Goal: Task Accomplishment & Management: Complete application form

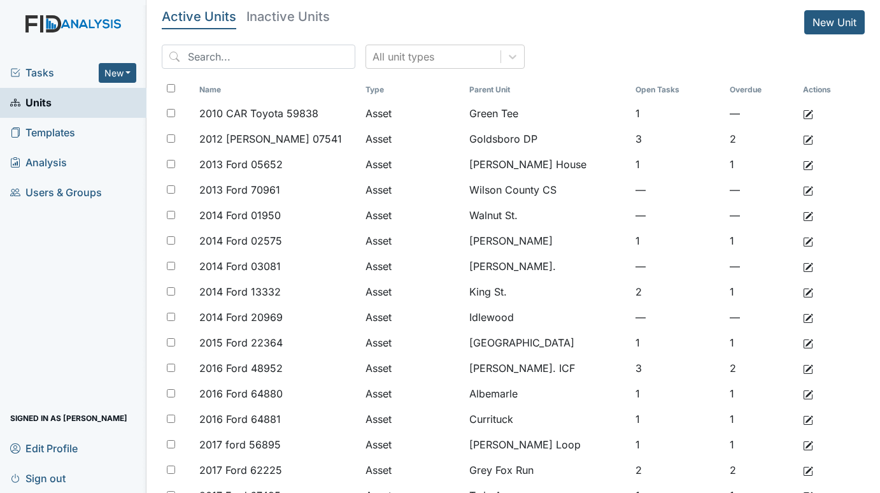
click at [24, 71] on span "Tasks" at bounding box center [54, 72] width 88 height 15
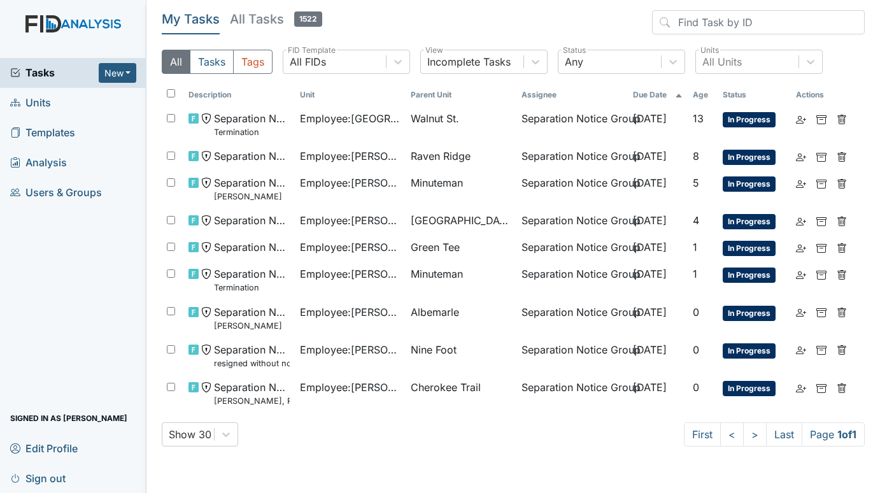
click at [32, 98] on span "Units" at bounding box center [30, 103] width 41 height 20
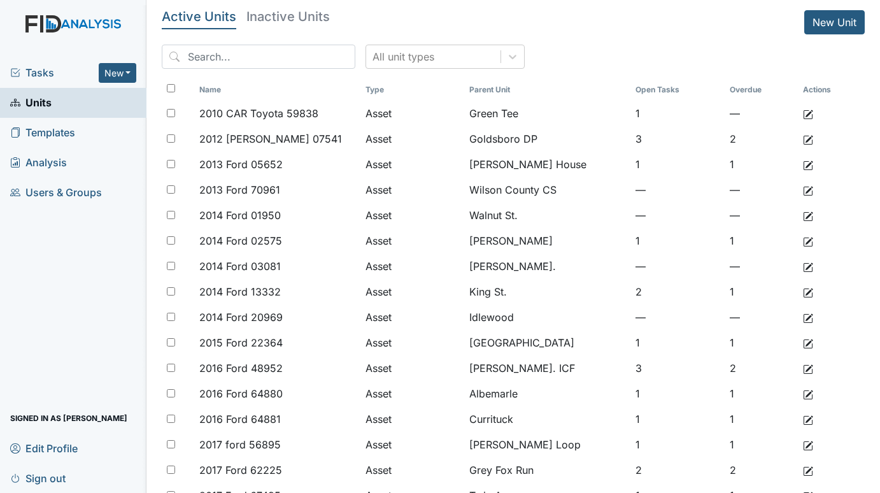
click at [36, 66] on span "Tasks" at bounding box center [54, 72] width 88 height 15
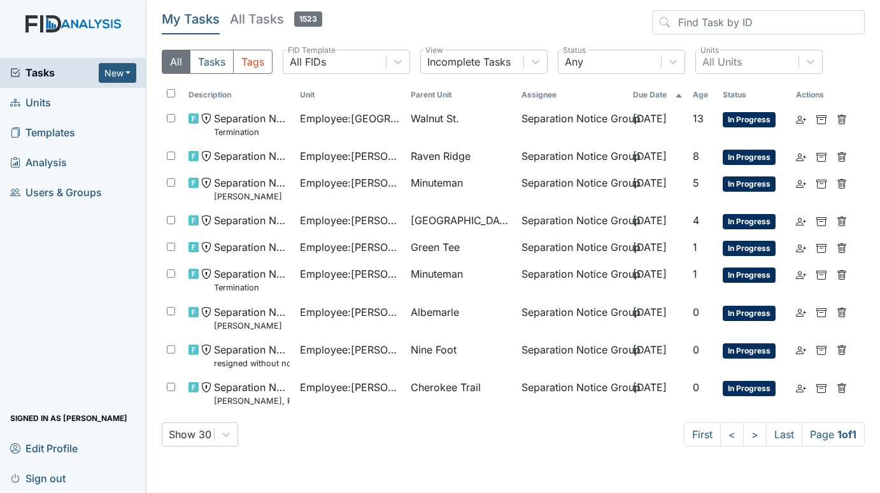
click at [40, 98] on span "Units" at bounding box center [30, 103] width 41 height 20
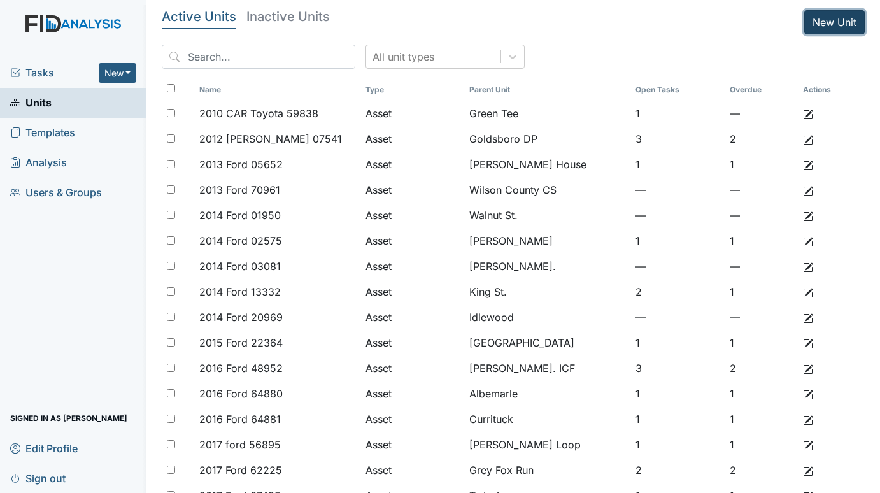
click at [817, 17] on link "New Unit" at bounding box center [834, 22] width 60 height 24
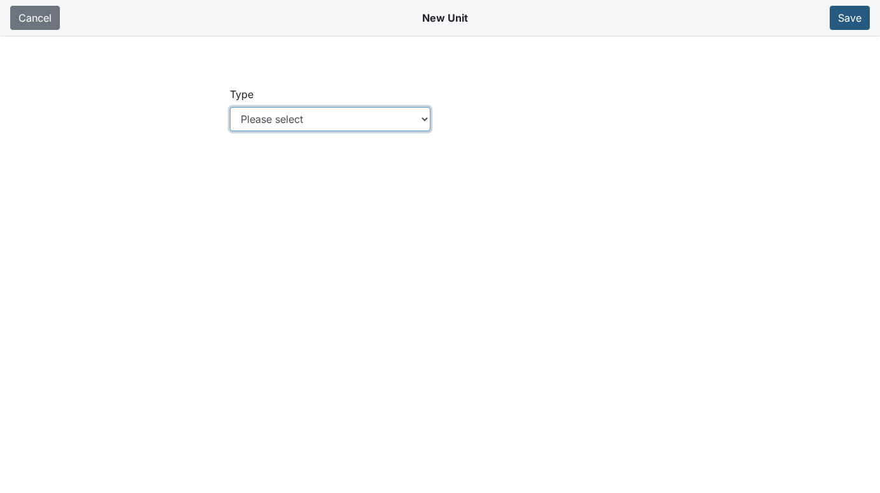
click at [308, 108] on select "Please select Location Location: Employee Location: Consumer Location: Asset Lo…" at bounding box center [330, 119] width 201 height 24
select select "c73a534c-0e54-49e9-a002-c9fa01df8b69"
click at [230, 107] on select "Please select Location Location: Employee Location: Consumer Location: Asset Lo…" at bounding box center [330, 119] width 201 height 24
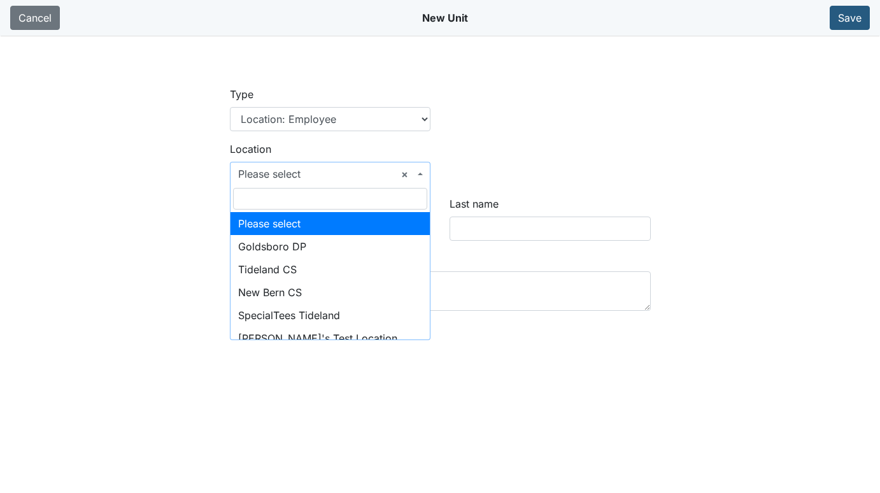
click at [419, 175] on span "× Please select" at bounding box center [330, 174] width 201 height 24
click at [330, 195] on input "search" at bounding box center [330, 199] width 195 height 22
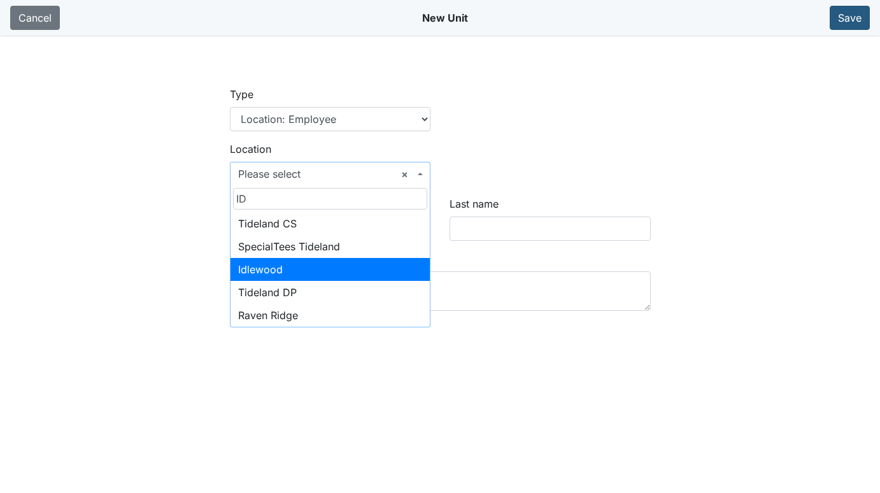
type input "ID"
select select "d6938526-2504-40ca-a094-11dd98f135ae"
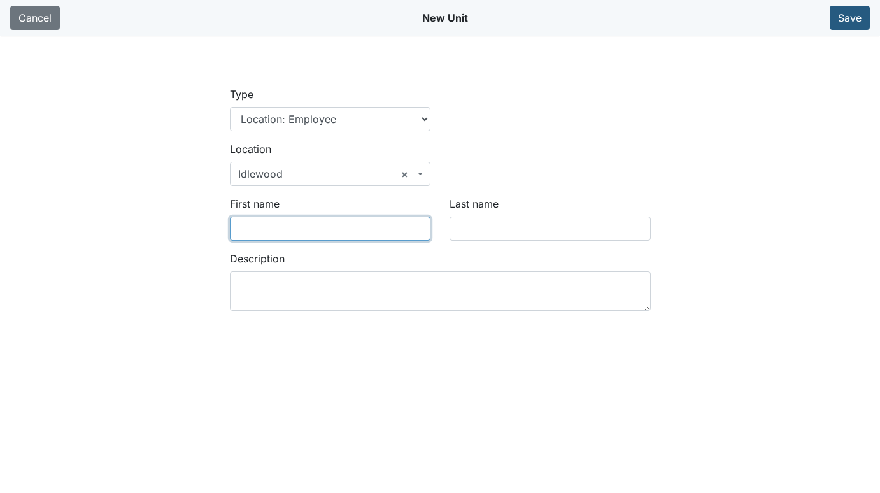
click at [279, 235] on input "First name" at bounding box center [330, 228] width 201 height 24
type input "JAYONNA"
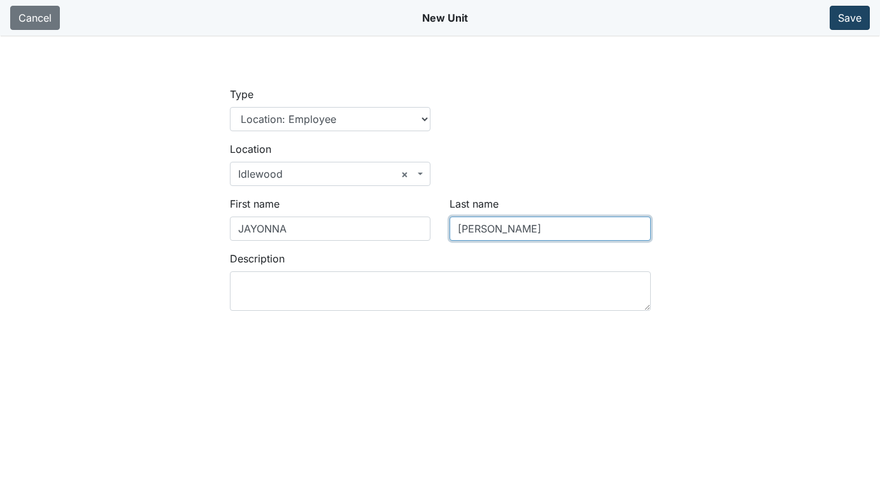
type input "CLARK"
click at [857, 19] on button "Save" at bounding box center [849, 18] width 40 height 24
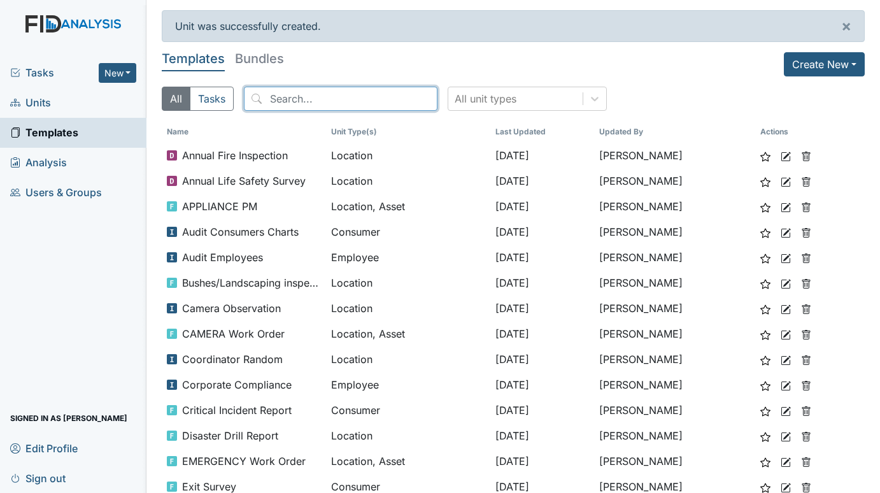
click at [342, 97] on input "search" at bounding box center [341, 99] width 194 height 24
click at [29, 73] on span "Tasks" at bounding box center [54, 72] width 88 height 15
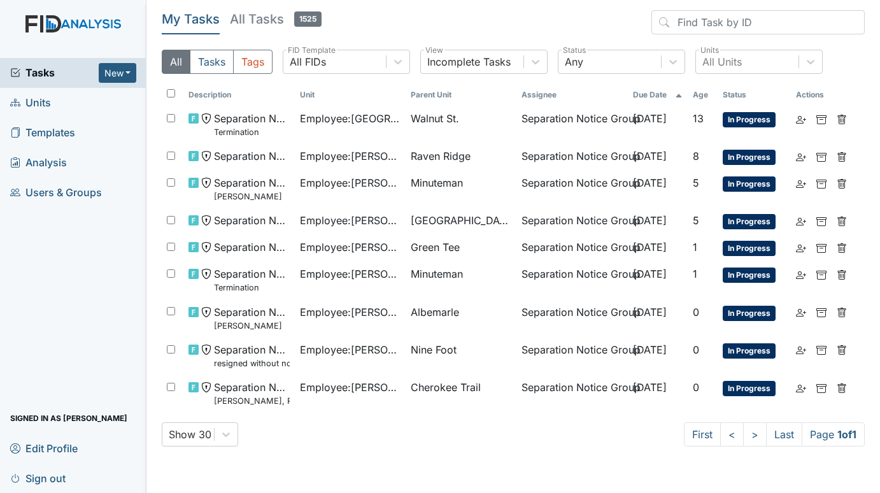
click at [38, 101] on span "Units" at bounding box center [30, 103] width 41 height 20
click at [45, 100] on span "Units" at bounding box center [30, 103] width 41 height 20
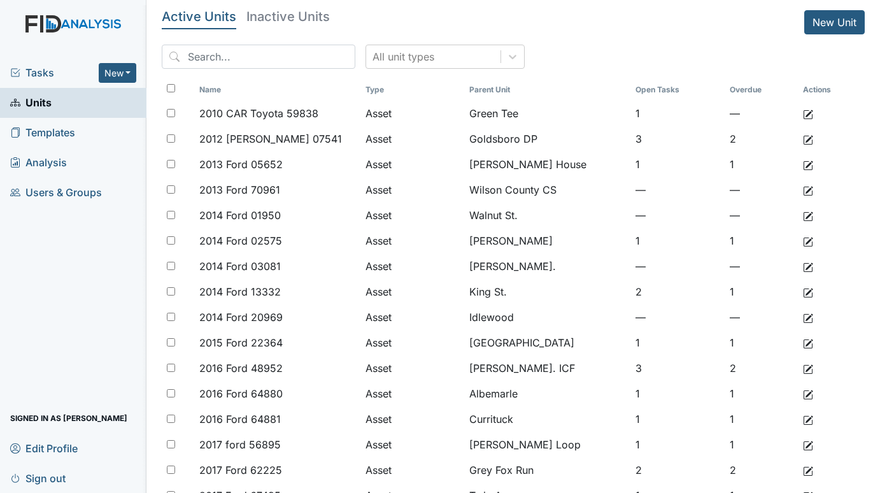
click at [283, 11] on h5 "Inactive Units" at bounding box center [287, 16] width 83 height 13
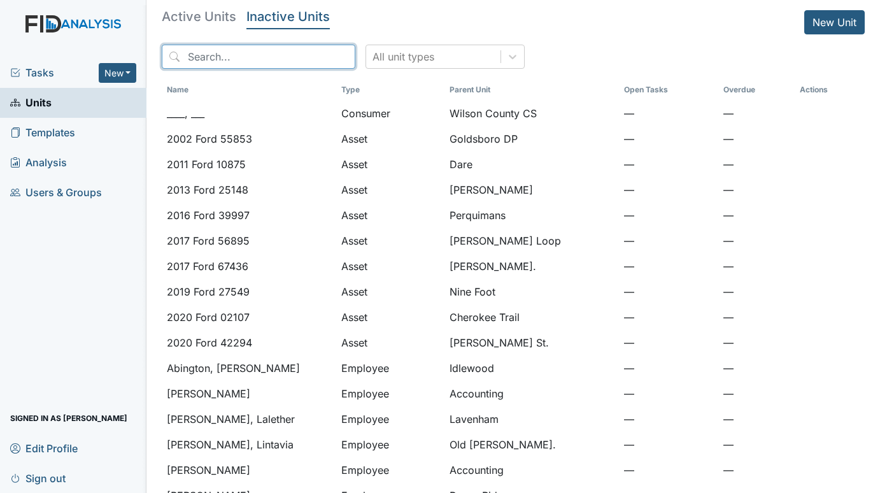
click at [243, 55] on input "search" at bounding box center [259, 57] width 194 height 24
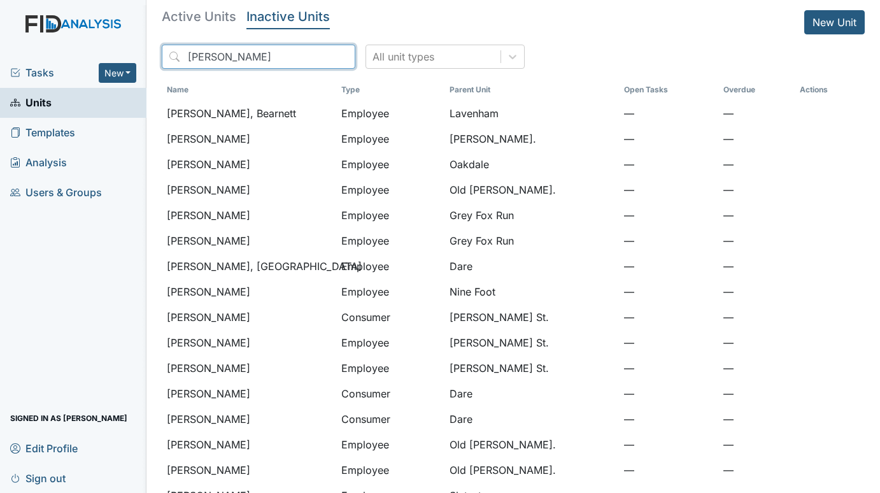
type input "moore"
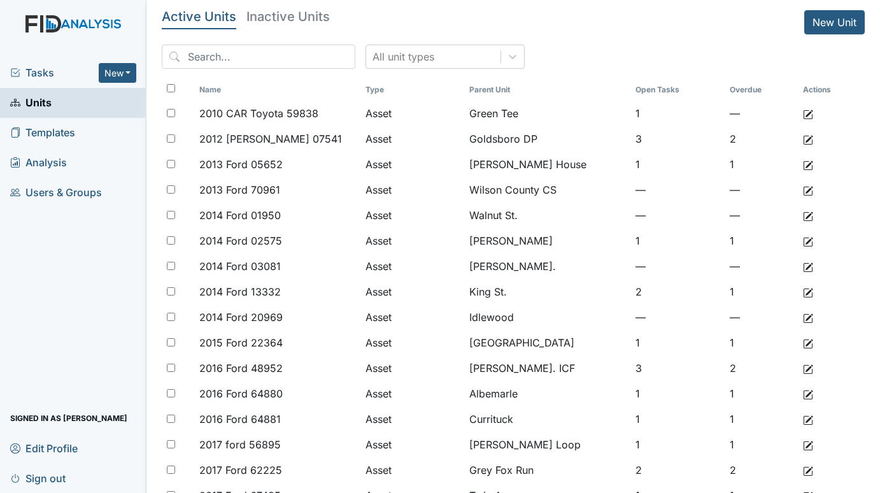
click at [52, 66] on span "Tasks" at bounding box center [54, 72] width 88 height 15
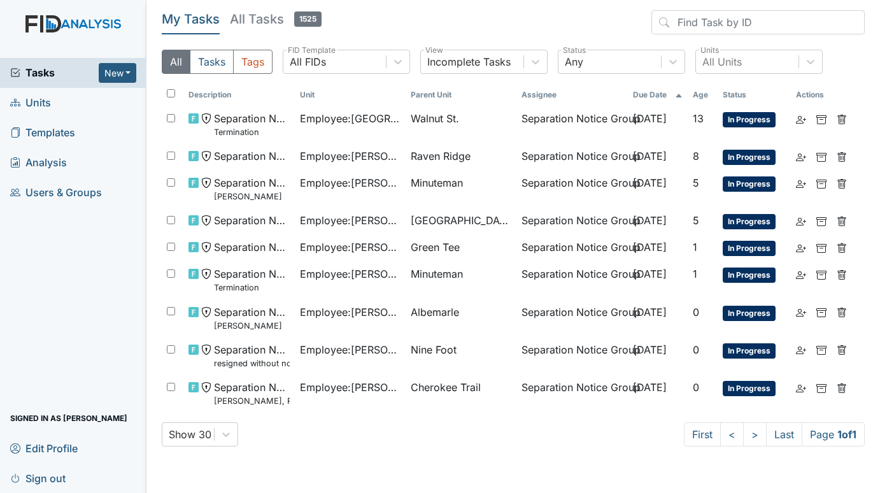
click at [29, 101] on span "Units" at bounding box center [30, 103] width 41 height 20
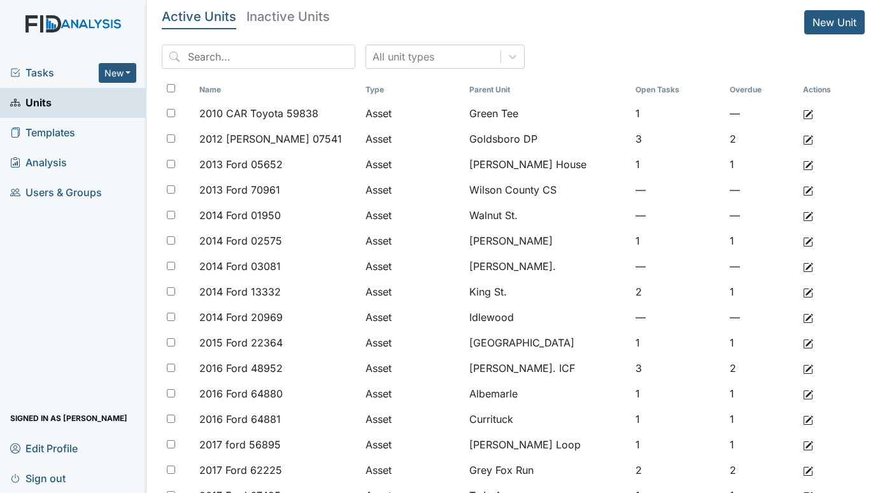
click at [39, 66] on span "Tasks" at bounding box center [54, 72] width 88 height 15
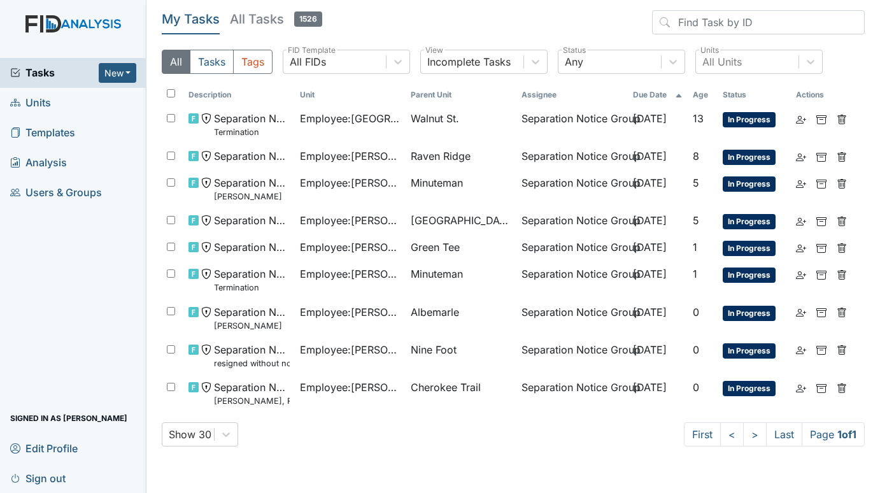
click at [39, 104] on span "Units" at bounding box center [30, 103] width 41 height 20
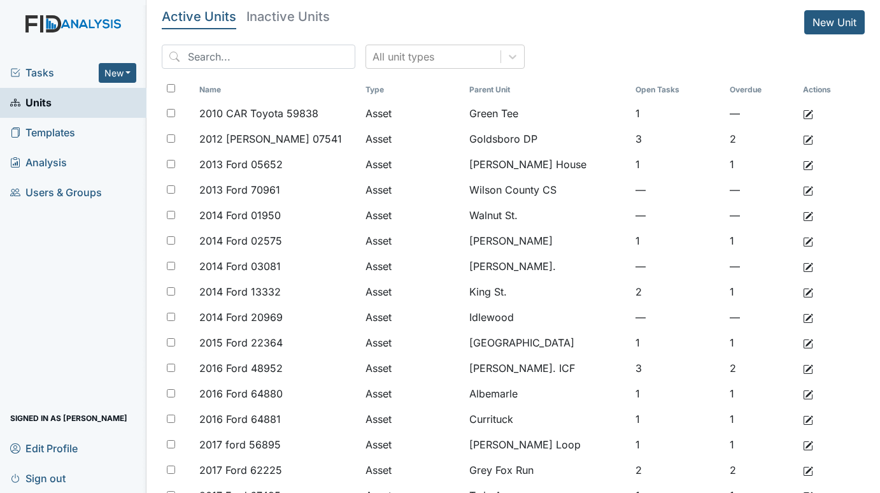
click at [266, 21] on h5 "Inactive Units" at bounding box center [287, 16] width 83 height 13
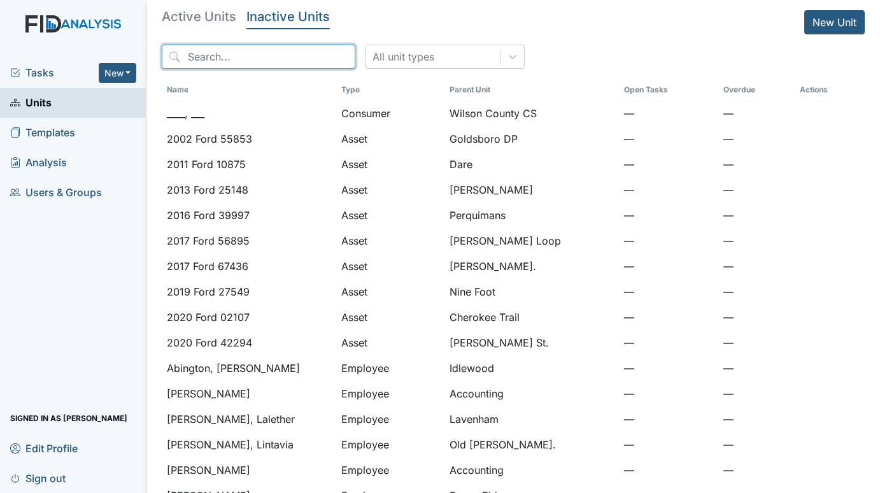
click at [237, 53] on input "search" at bounding box center [259, 57] width 194 height 24
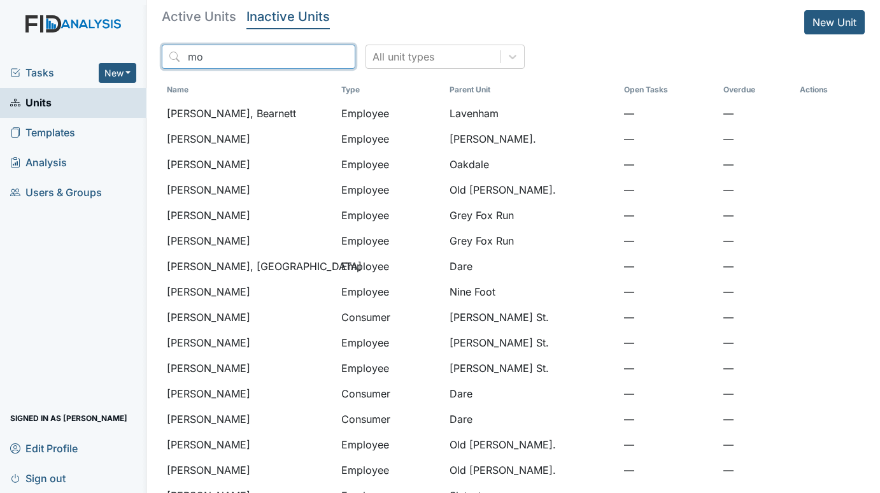
type input "m"
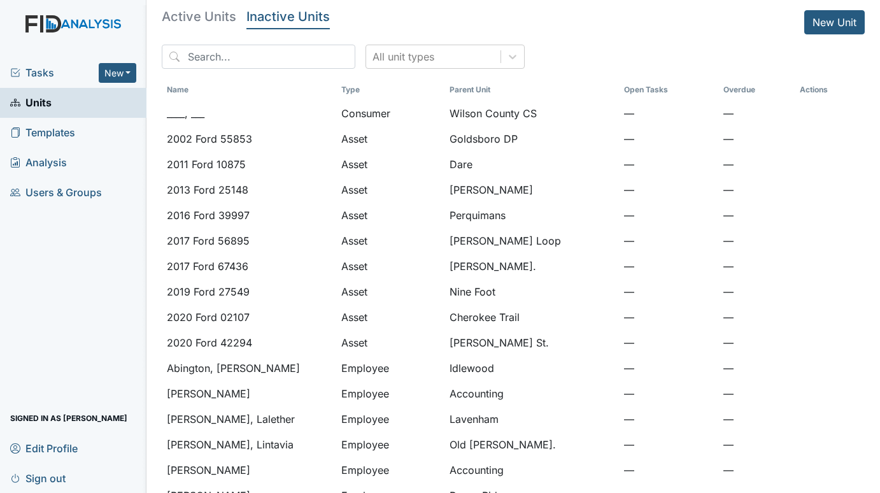
click at [36, 74] on span "Tasks" at bounding box center [54, 72] width 88 height 15
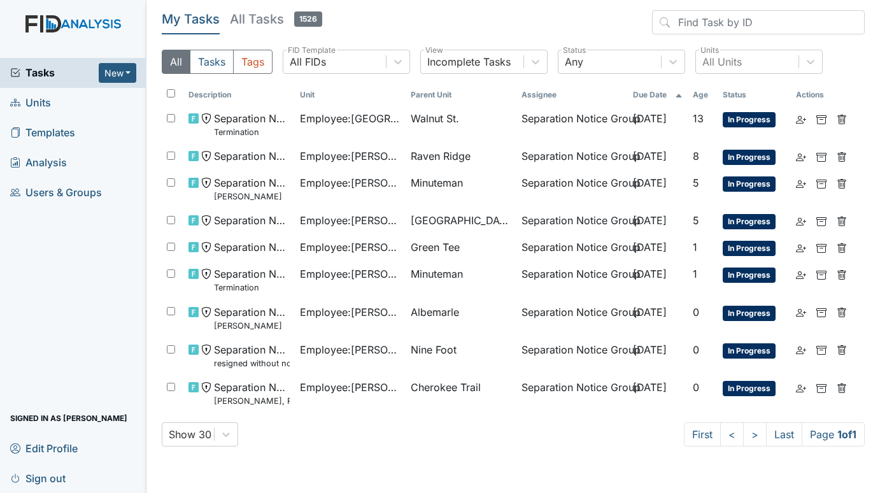
click at [43, 104] on span "Units" at bounding box center [30, 103] width 41 height 20
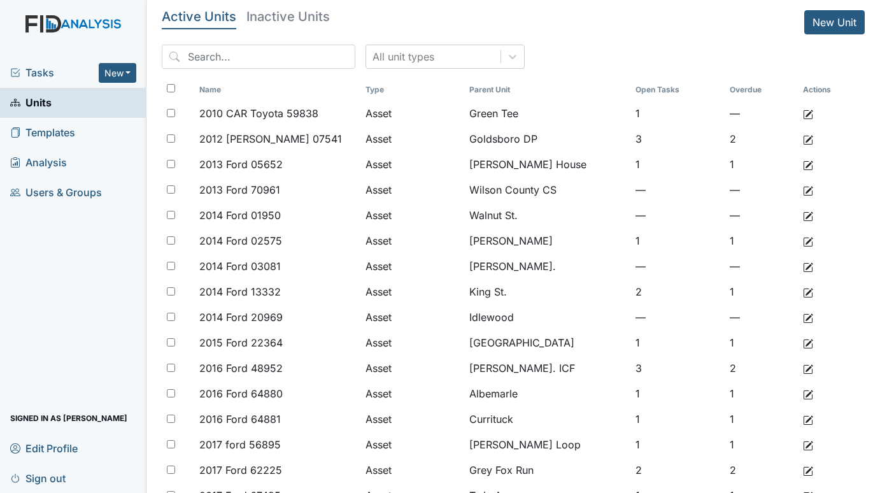
click at [37, 76] on span "Tasks" at bounding box center [54, 72] width 88 height 15
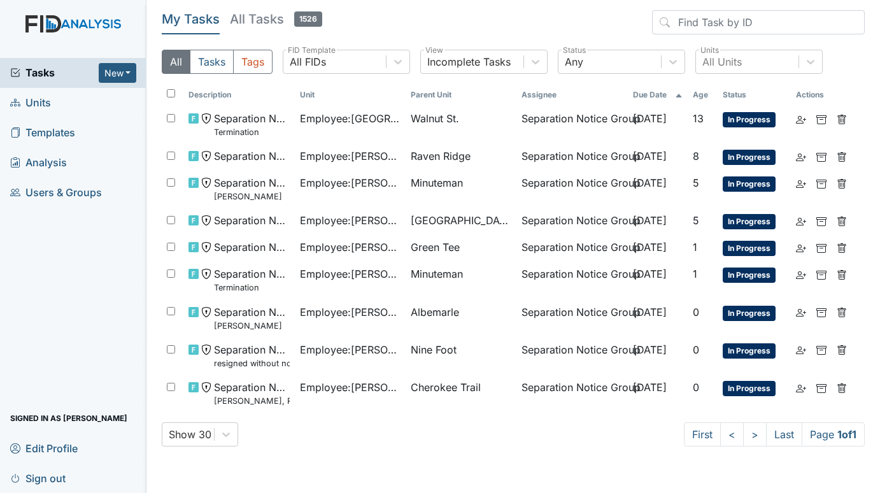
click at [31, 108] on span "Units" at bounding box center [30, 103] width 41 height 20
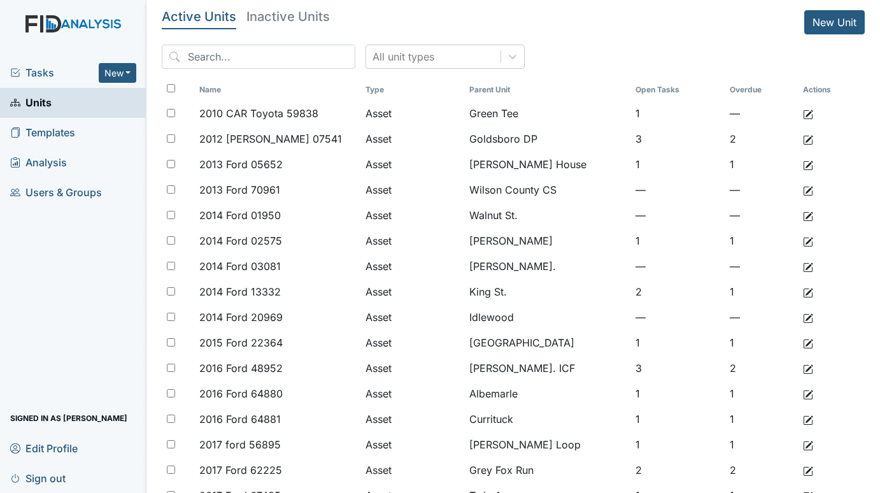
click at [51, 66] on span "Tasks" at bounding box center [54, 72] width 88 height 15
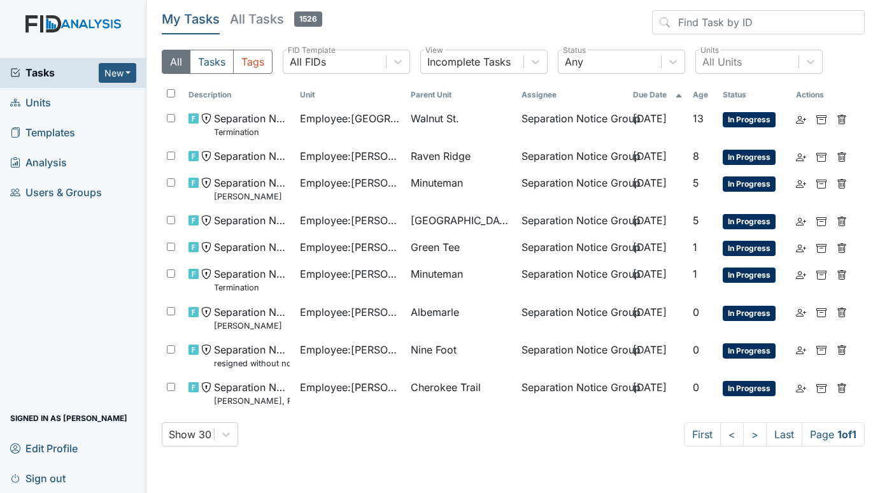
click at [43, 100] on span "Units" at bounding box center [30, 103] width 41 height 20
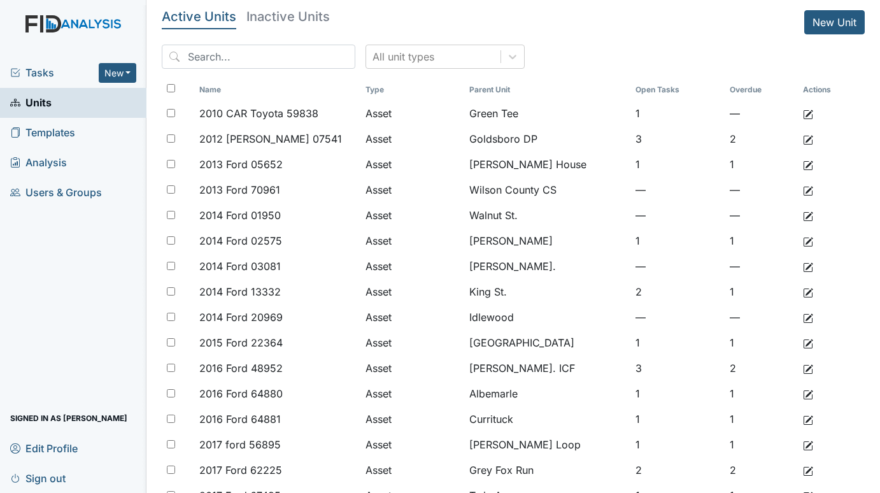
click at [55, 73] on span "Tasks" at bounding box center [54, 72] width 88 height 15
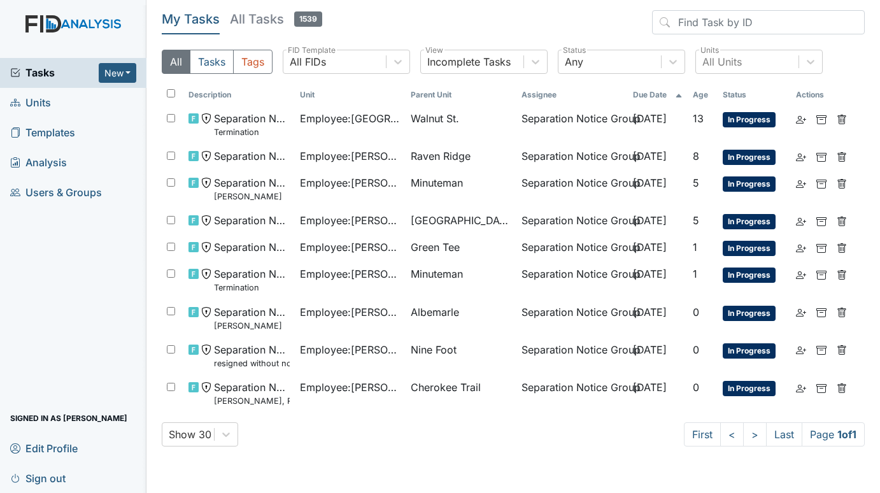
click at [31, 103] on span "Units" at bounding box center [30, 103] width 41 height 20
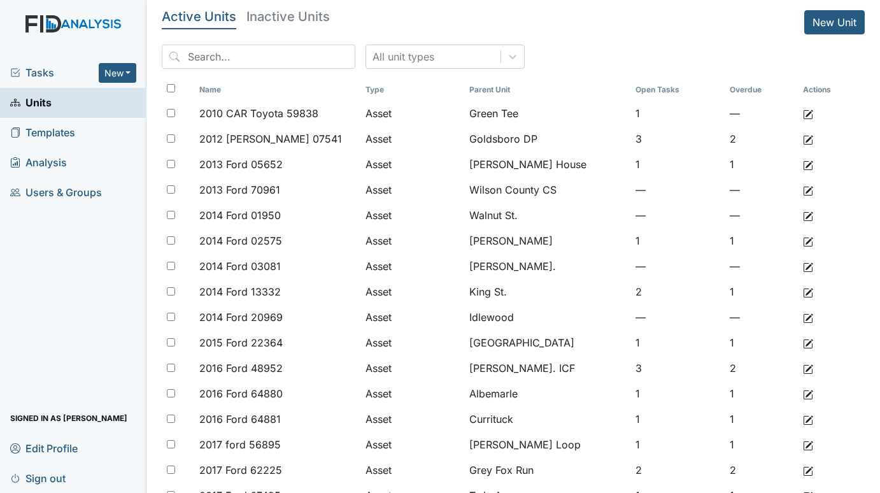
click at [36, 70] on span "Tasks" at bounding box center [54, 72] width 88 height 15
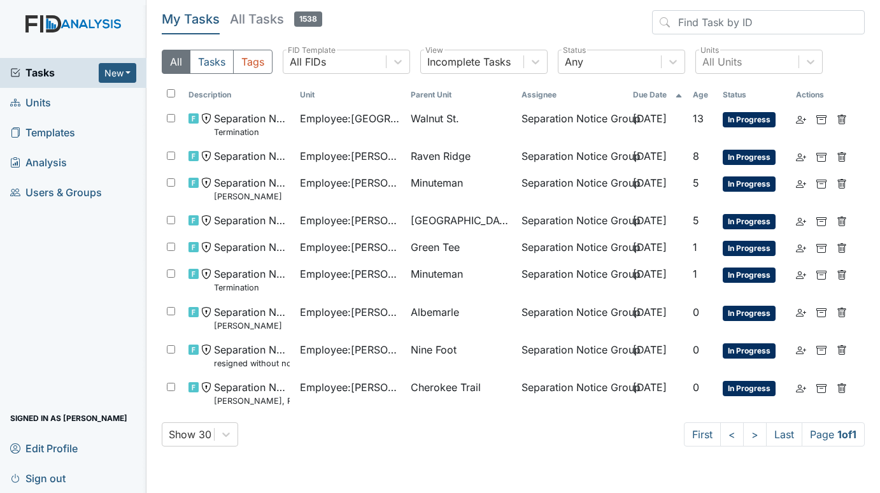
click at [45, 98] on span "Units" at bounding box center [30, 103] width 41 height 20
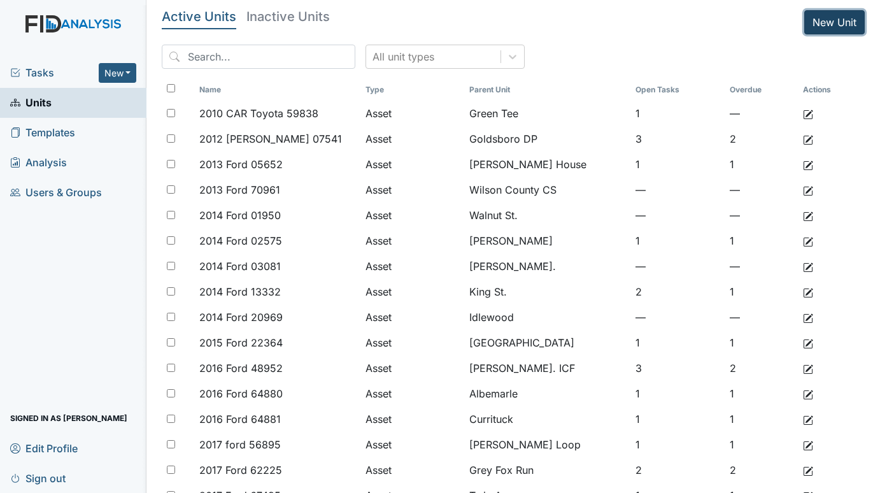
click at [809, 22] on link "New Unit" at bounding box center [834, 22] width 60 height 24
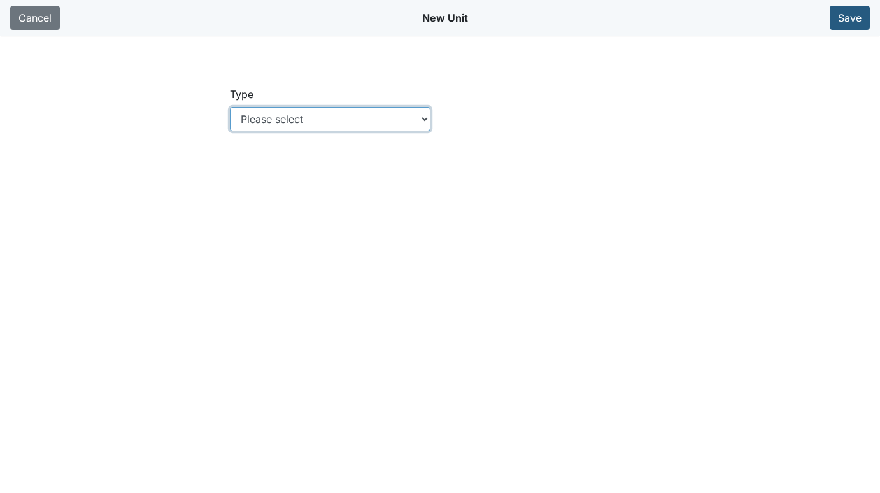
click at [430, 122] on select "Please select Location Location: Employee Location: Consumer Location: Asset Lo…" at bounding box center [330, 119] width 201 height 24
select select "c73a534c-0e54-49e9-a002-c9fa01df8b69"
click at [230, 107] on select "Please select Location Location: Employee Location: Consumer Location: Asset Lo…" at bounding box center [330, 119] width 201 height 24
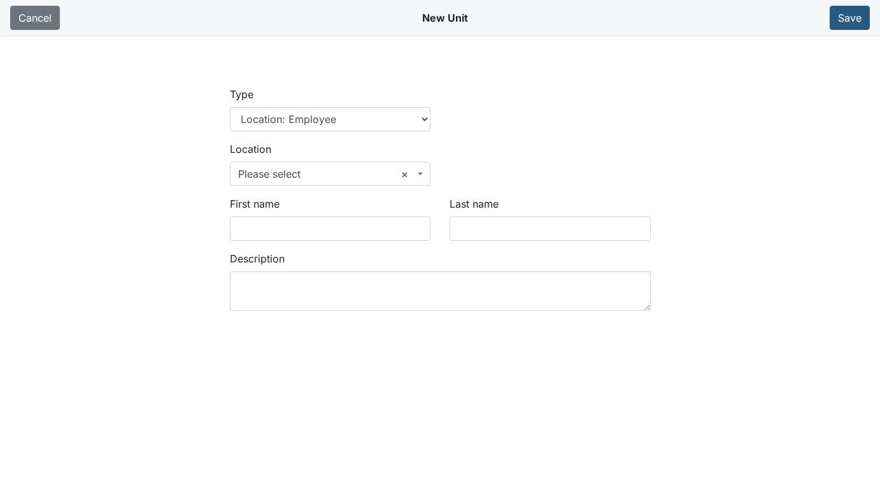
click at [420, 172] on b at bounding box center [420, 173] width 5 height 3
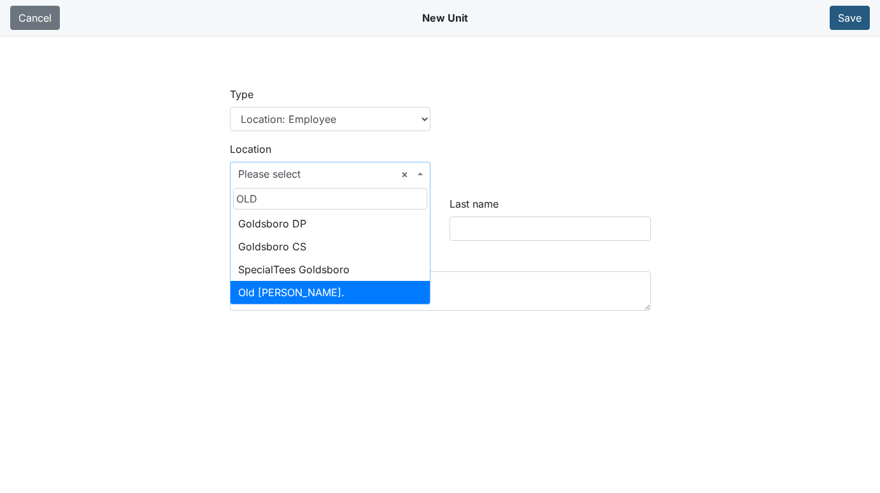
type input "OLD"
select select "38881656-55fd-4201-a5b5-56f1719c48c5"
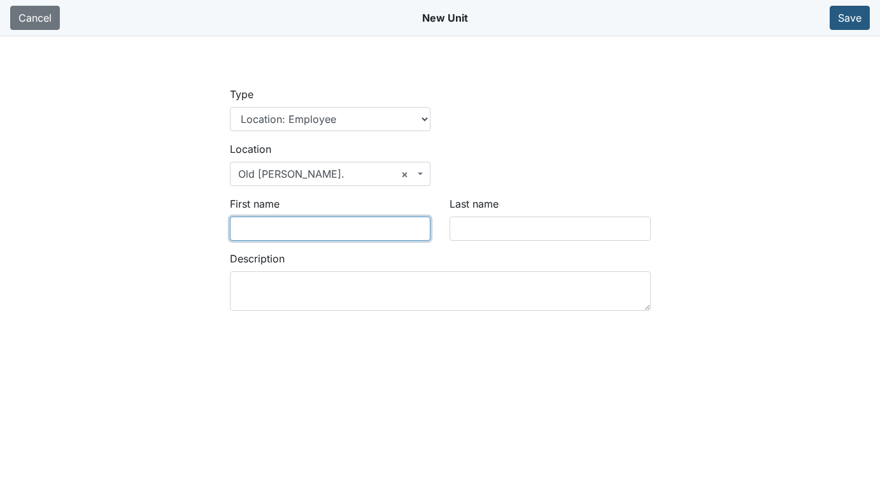
click at [301, 230] on input "First name" at bounding box center [330, 228] width 201 height 24
type input "n"
type input "Natasha"
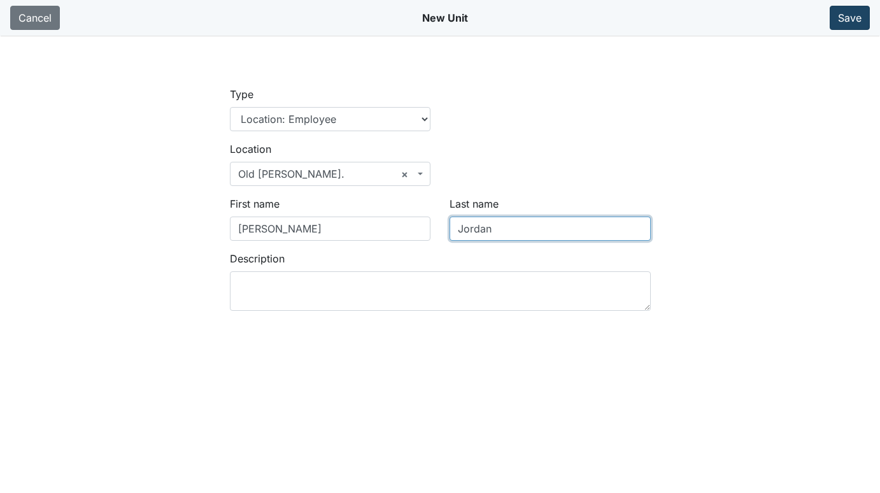
type input "Jordan"
click at [845, 17] on button "Save" at bounding box center [849, 18] width 40 height 24
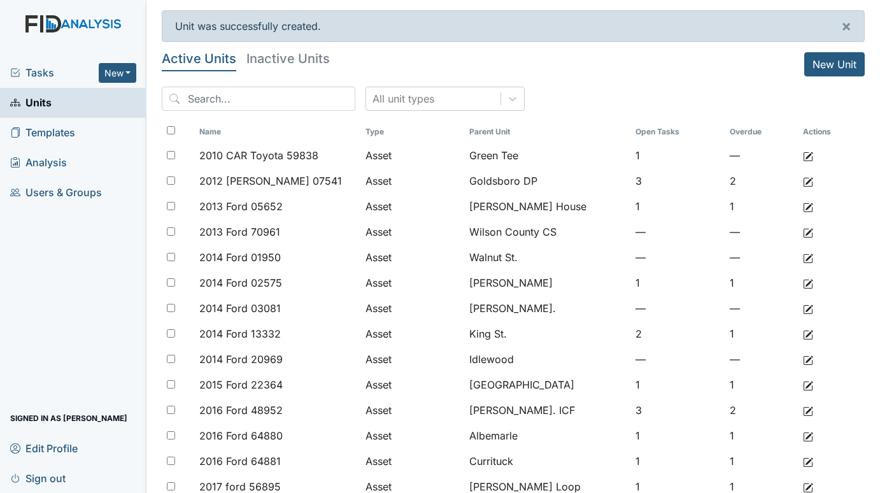
click at [29, 74] on span "Tasks" at bounding box center [54, 72] width 88 height 15
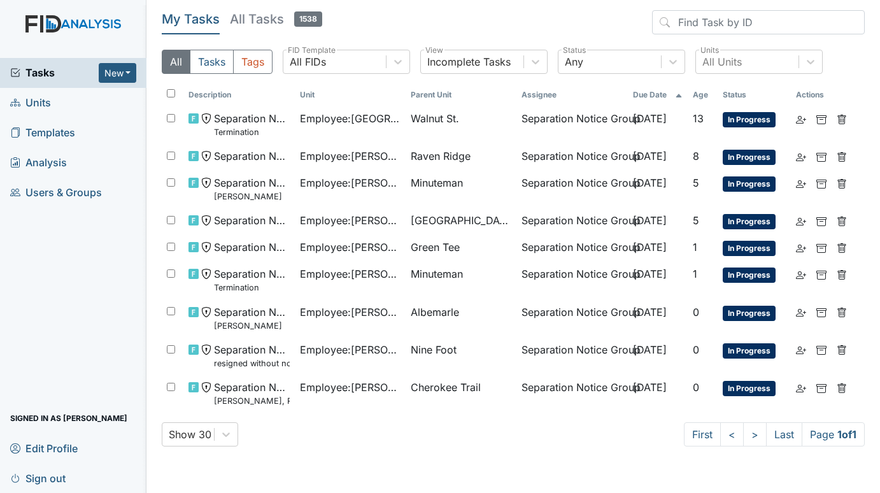
click at [38, 103] on span "Units" at bounding box center [30, 103] width 41 height 20
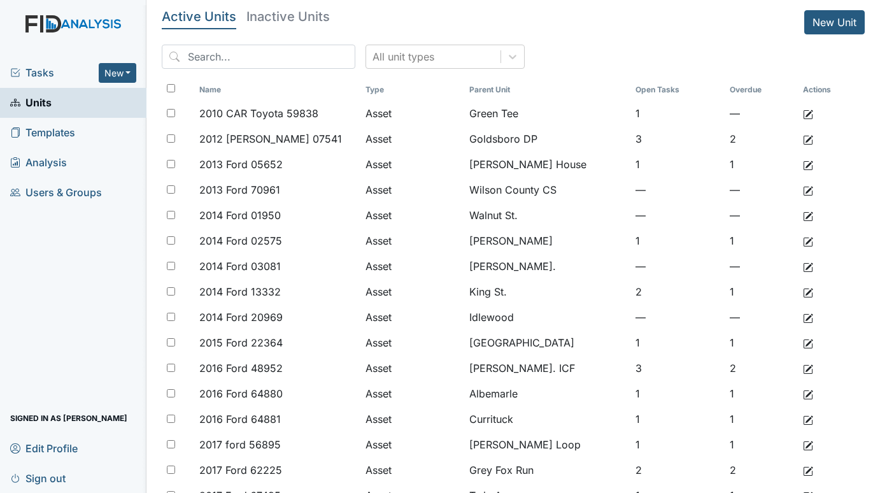
click at [43, 69] on span "Tasks" at bounding box center [54, 72] width 88 height 15
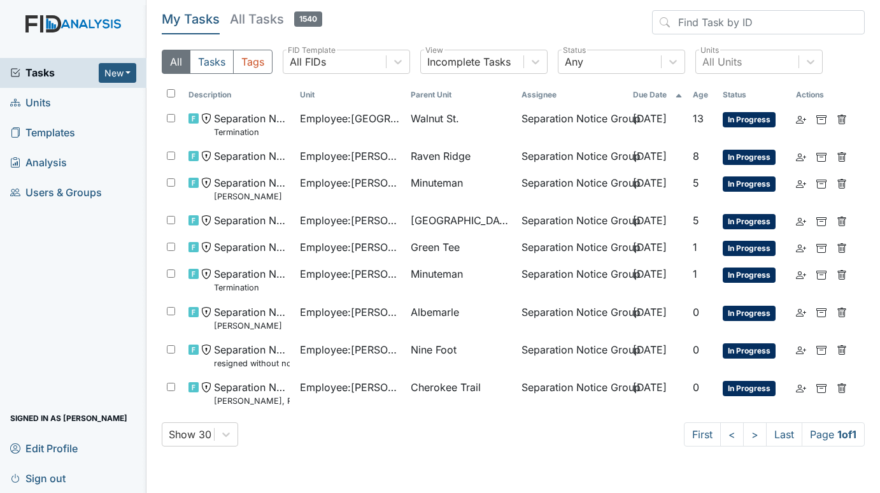
click at [39, 101] on span "Units" at bounding box center [30, 103] width 41 height 20
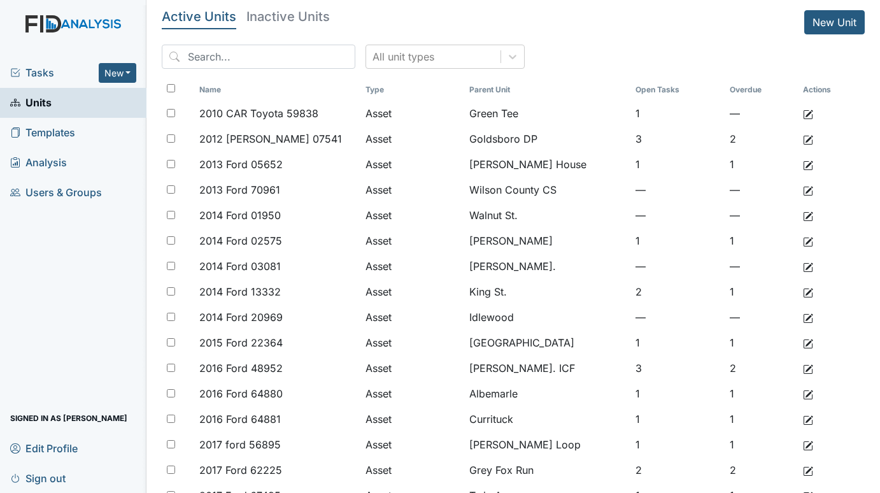
click at [46, 72] on span "Tasks" at bounding box center [54, 72] width 88 height 15
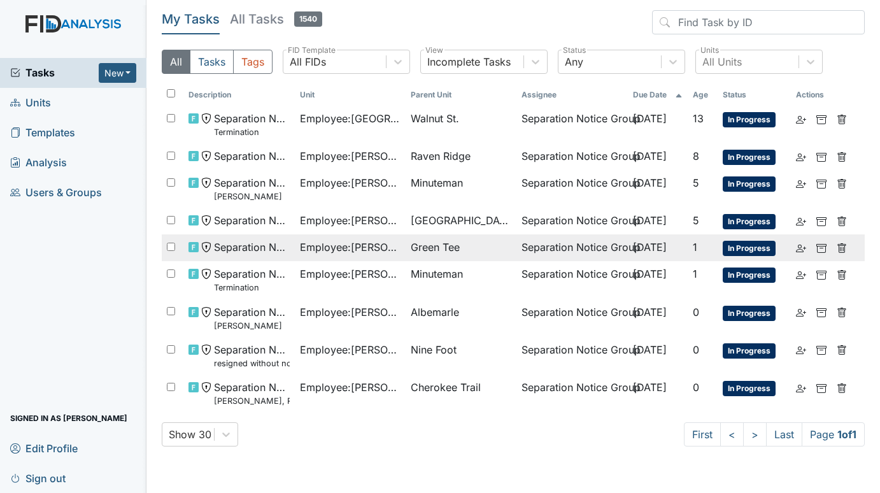
click at [393, 240] on span "Employee : Hyman, Shanity" at bounding box center [350, 246] width 101 height 15
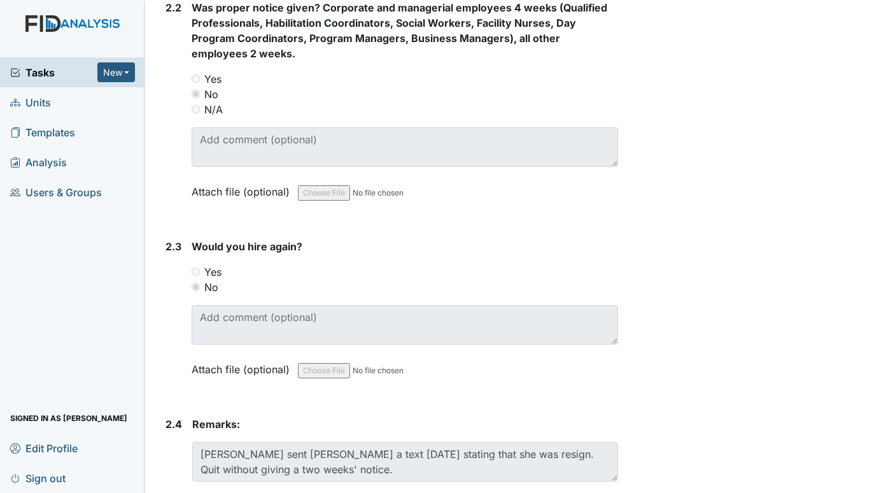
scroll to position [889, 0]
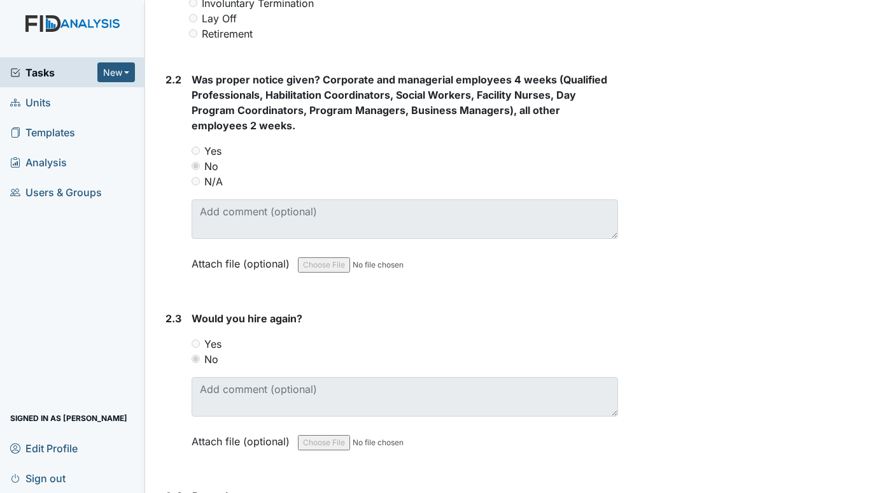
click at [22, 78] on span "Tasks" at bounding box center [53, 72] width 87 height 15
